Goal: Transaction & Acquisition: Purchase product/service

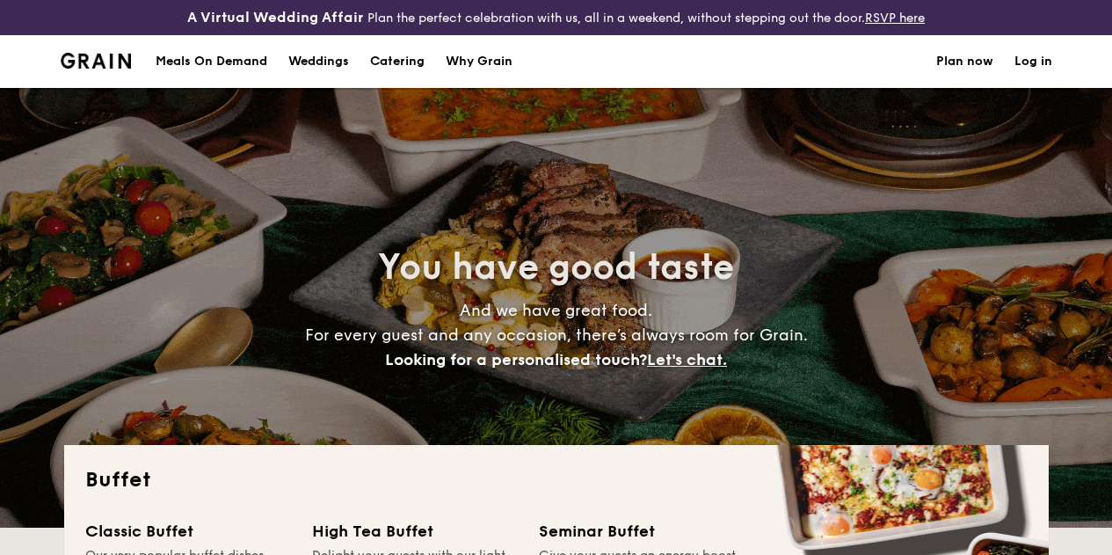
select select
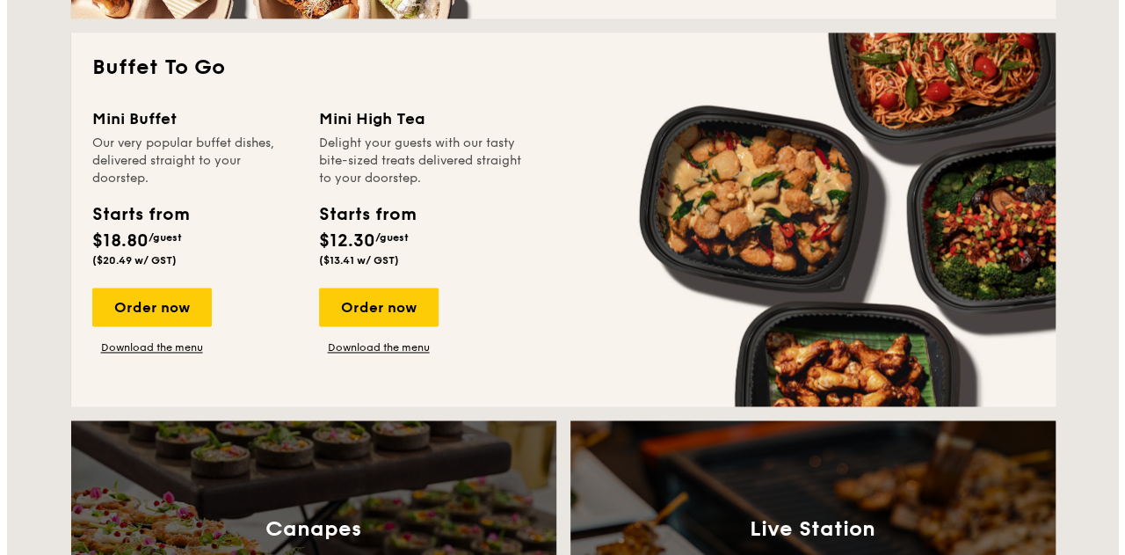
scroll to position [1173, 0]
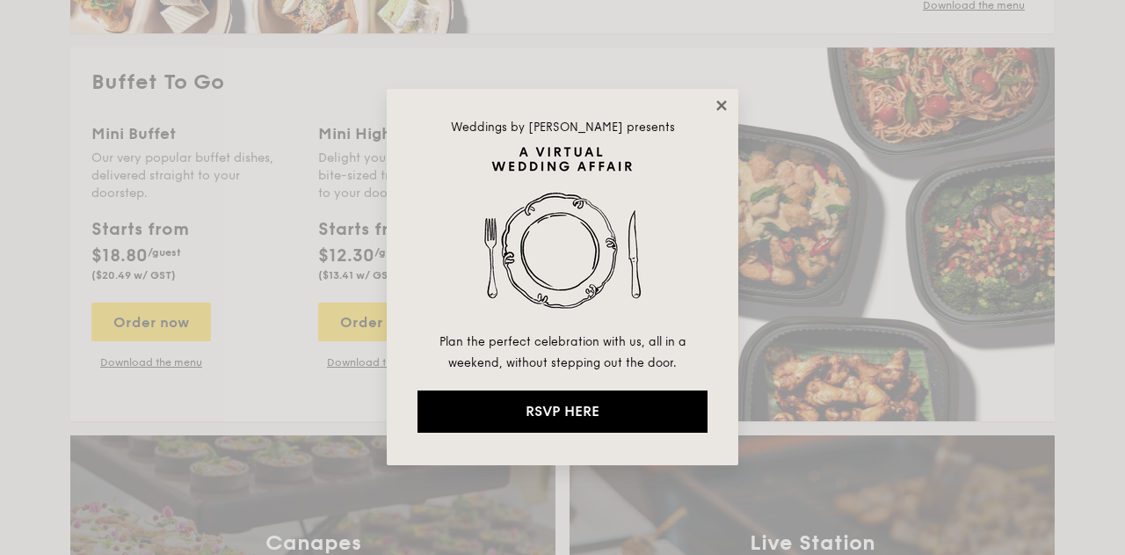
click at [719, 110] on icon at bounding box center [722, 106] width 16 height 16
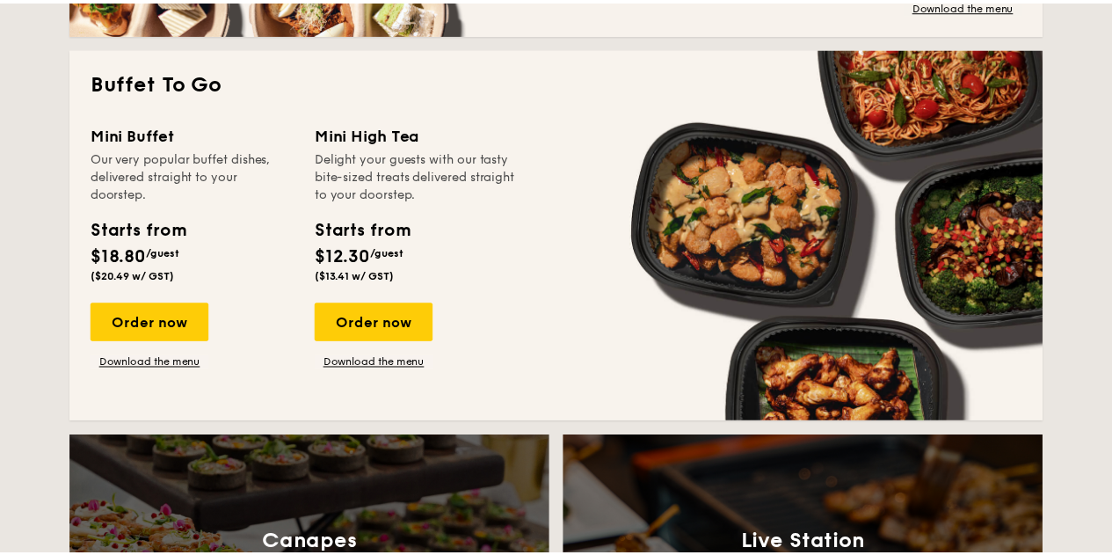
scroll to position [1188, 0]
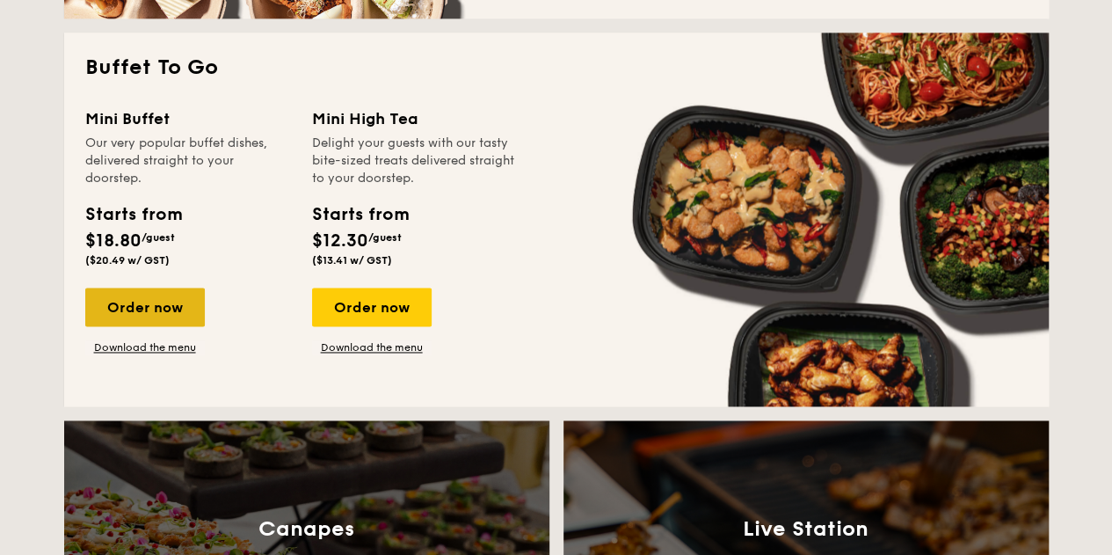
click at [167, 319] on div "Order now" at bounding box center [145, 307] width 120 height 39
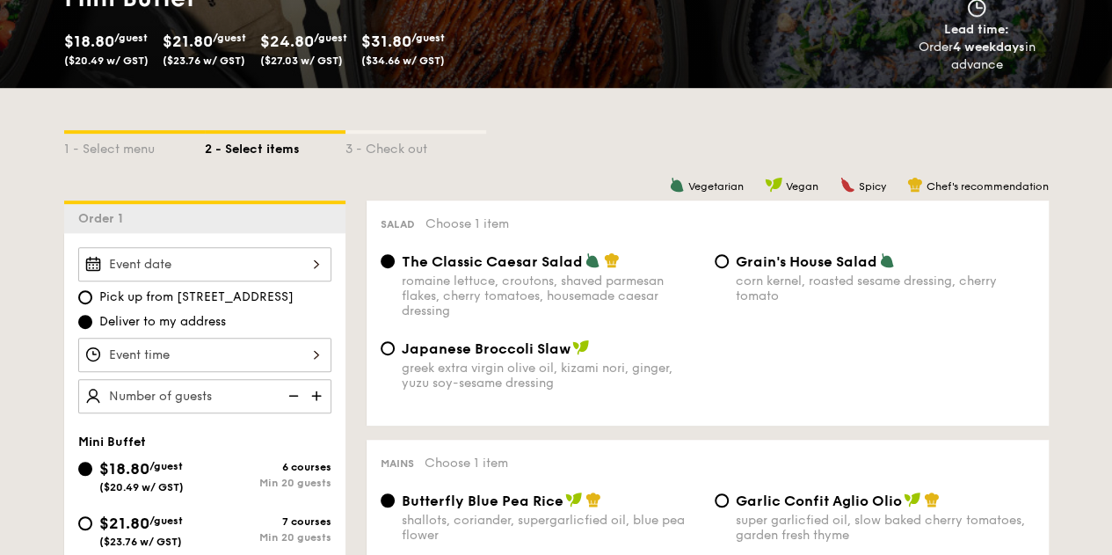
scroll to position [403, 0]
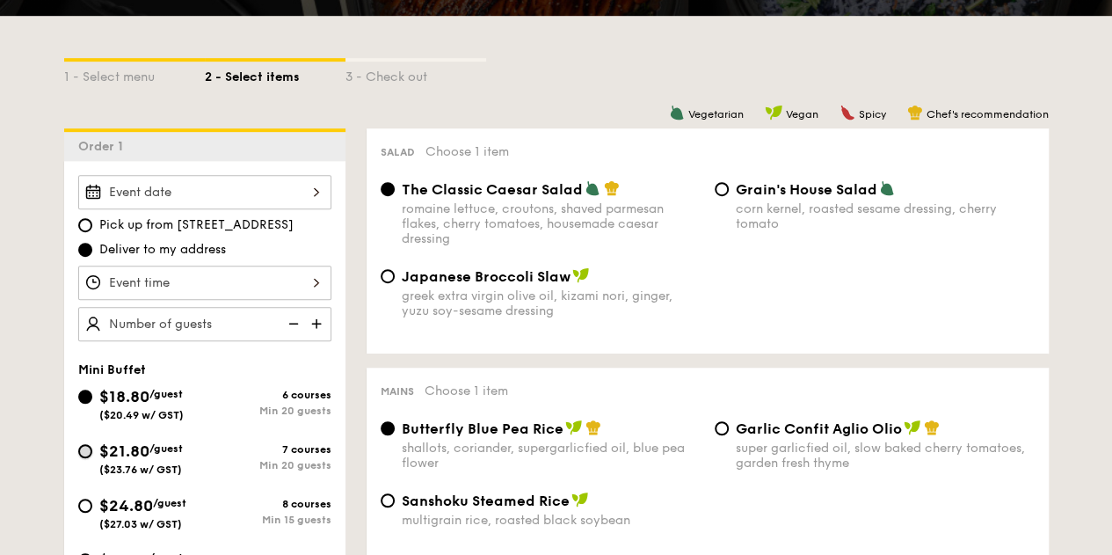
click at [83, 458] on input "$21.80 /guest ($23.76 w/ GST) 7 courses Min 20 guests" at bounding box center [85, 451] width 14 height 14
radio input "true"
radio input "false"
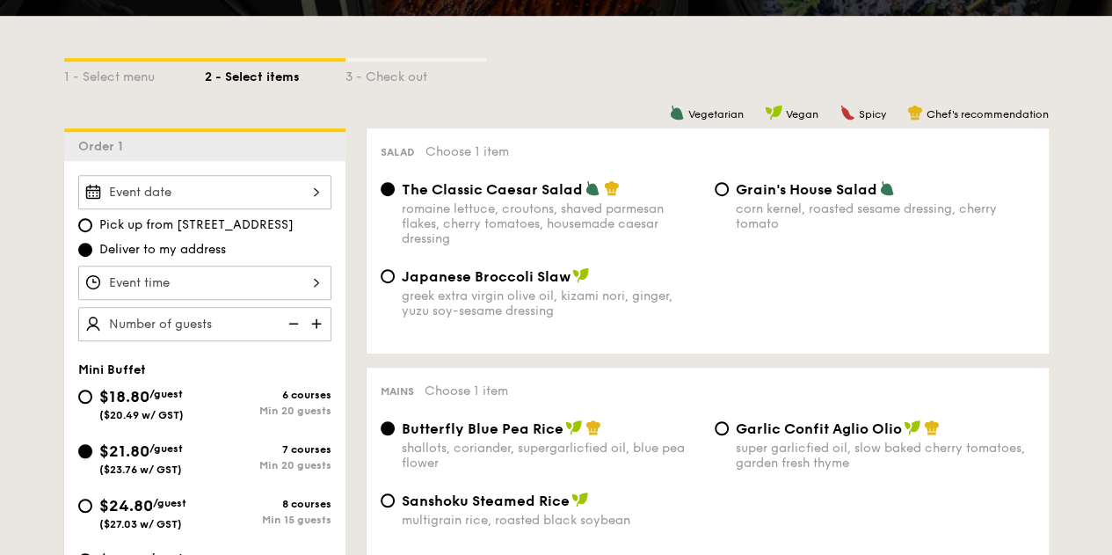
radio input "true"
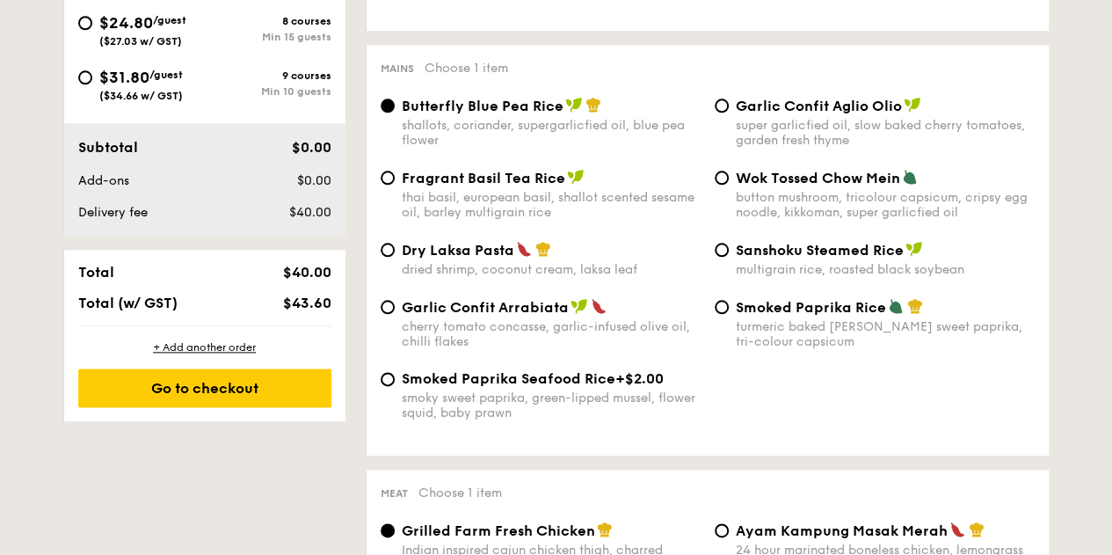
scroll to position [885, 0]
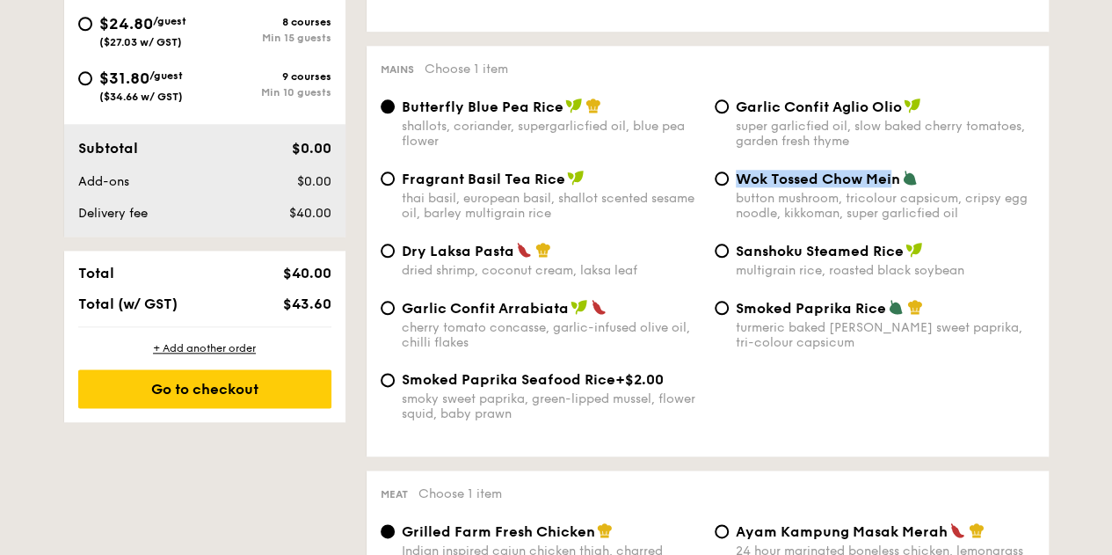
drag, startPoint x: 893, startPoint y: 196, endPoint x: 735, endPoint y: 193, distance: 158.3
click at [736, 187] on span "Wok Tossed Chow Mein" at bounding box center [818, 179] width 164 height 17
copy span "Wok Tossed [PERSON_NAME]"
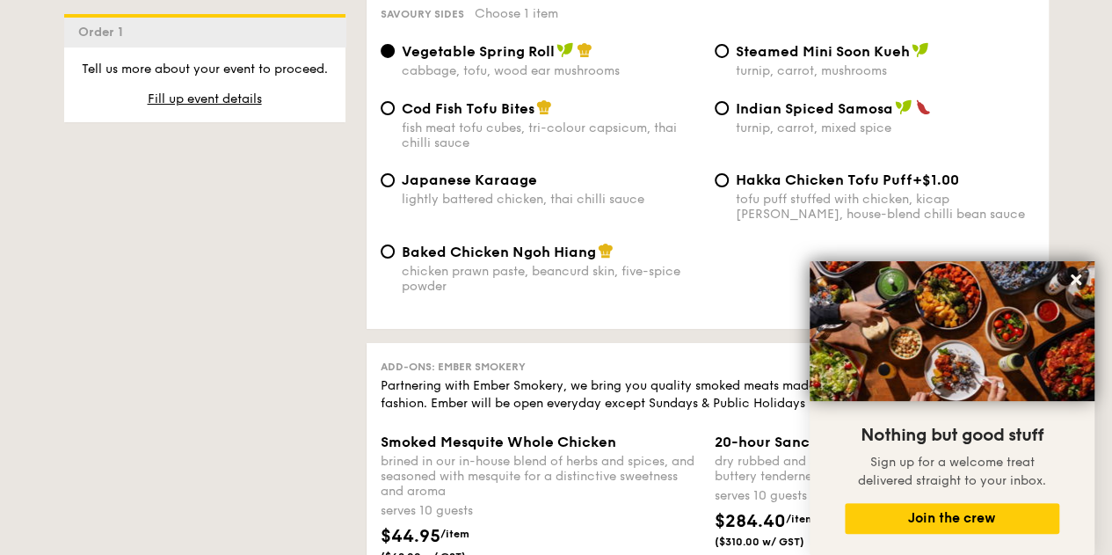
scroll to position [3130, 0]
